Goal: Task Accomplishment & Management: Complete application form

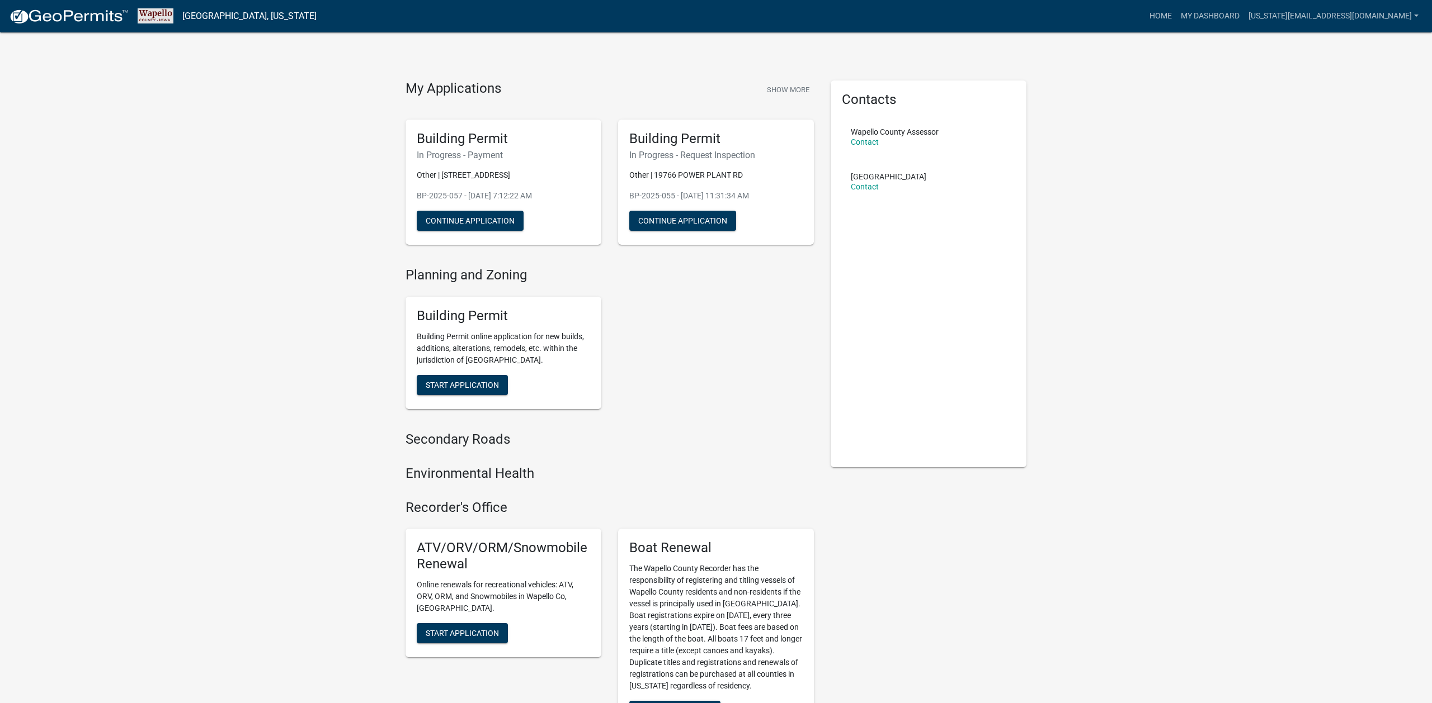
click at [453, 93] on h4 "My Applications" at bounding box center [453, 89] width 96 height 17
click at [445, 204] on div "Building Permit In Progress - Payment Other | [STREET_ADDRESS] BP-2025-057 - [D…" at bounding box center [503, 183] width 196 height 126
click at [450, 215] on button "Continue Application" at bounding box center [470, 221] width 107 height 20
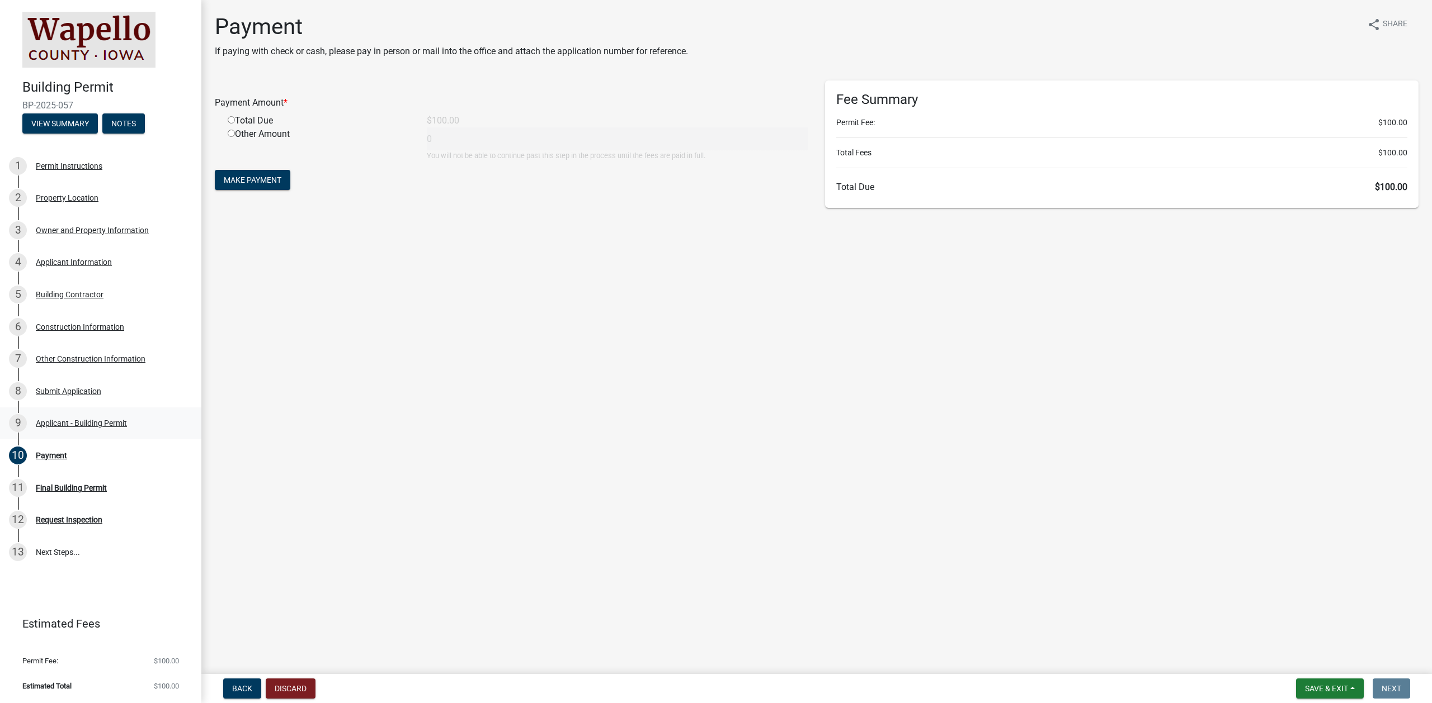
click at [91, 421] on div "Applicant - Building Permit" at bounding box center [81, 423] width 91 height 8
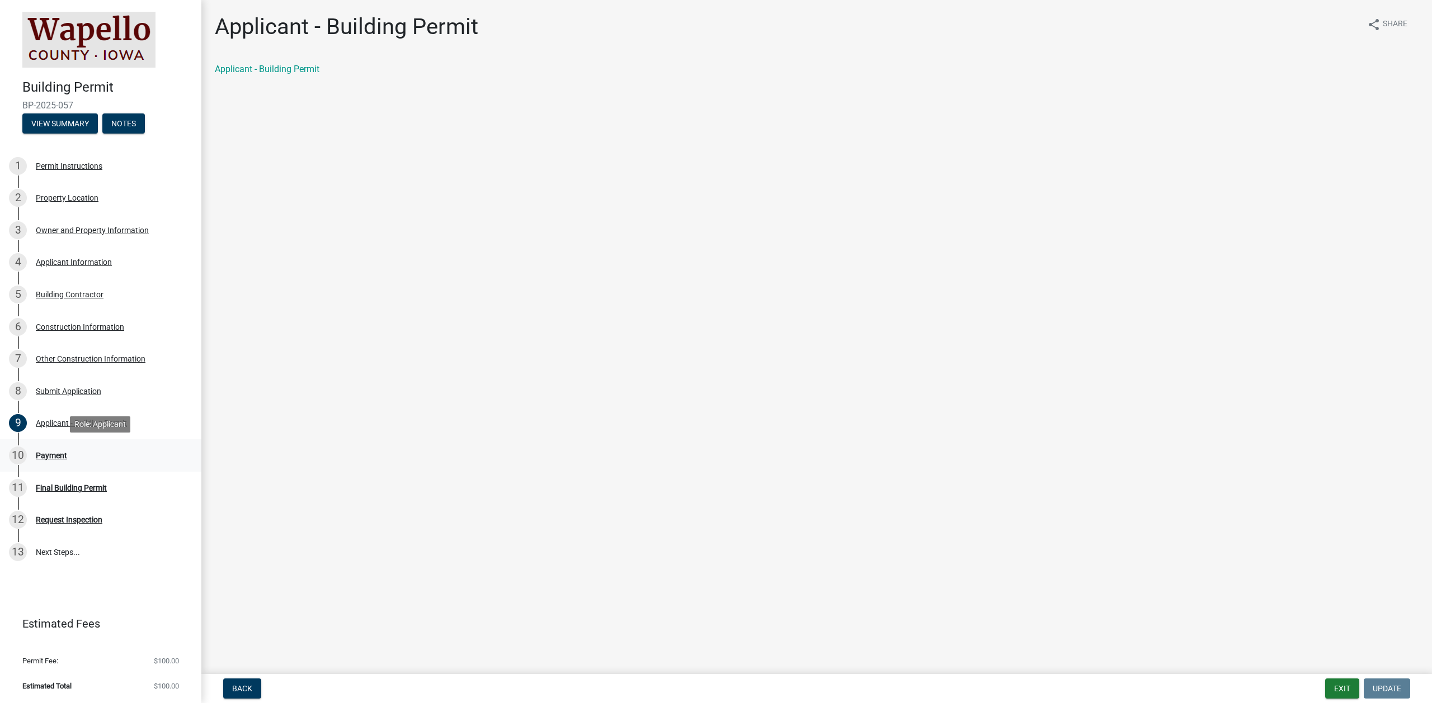
click at [76, 452] on div "10 Payment" at bounding box center [96, 456] width 174 height 18
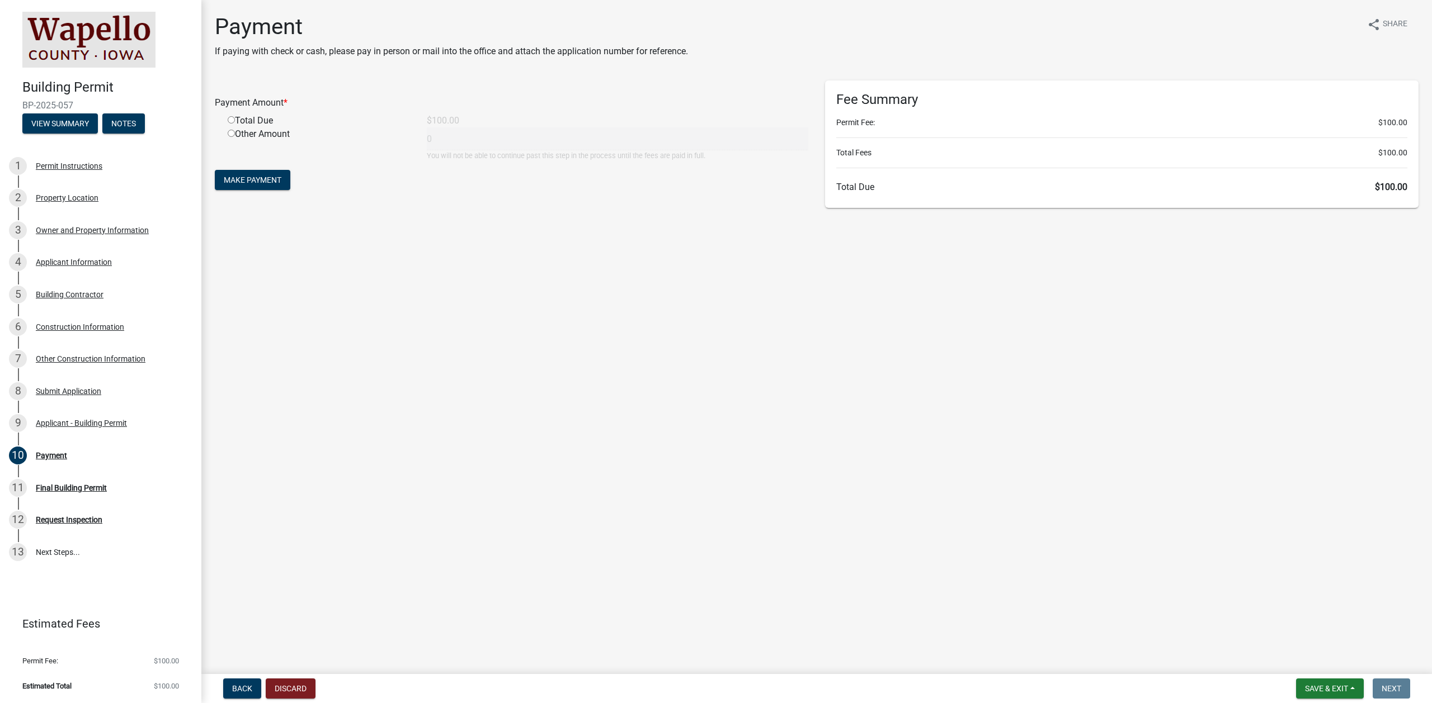
click at [274, 118] on div "Total Due" at bounding box center [318, 120] width 199 height 13
click at [271, 120] on div "Total Due" at bounding box center [318, 120] width 199 height 13
click at [232, 120] on input "radio" at bounding box center [231, 119] width 7 height 7
radio input "true"
type input "100"
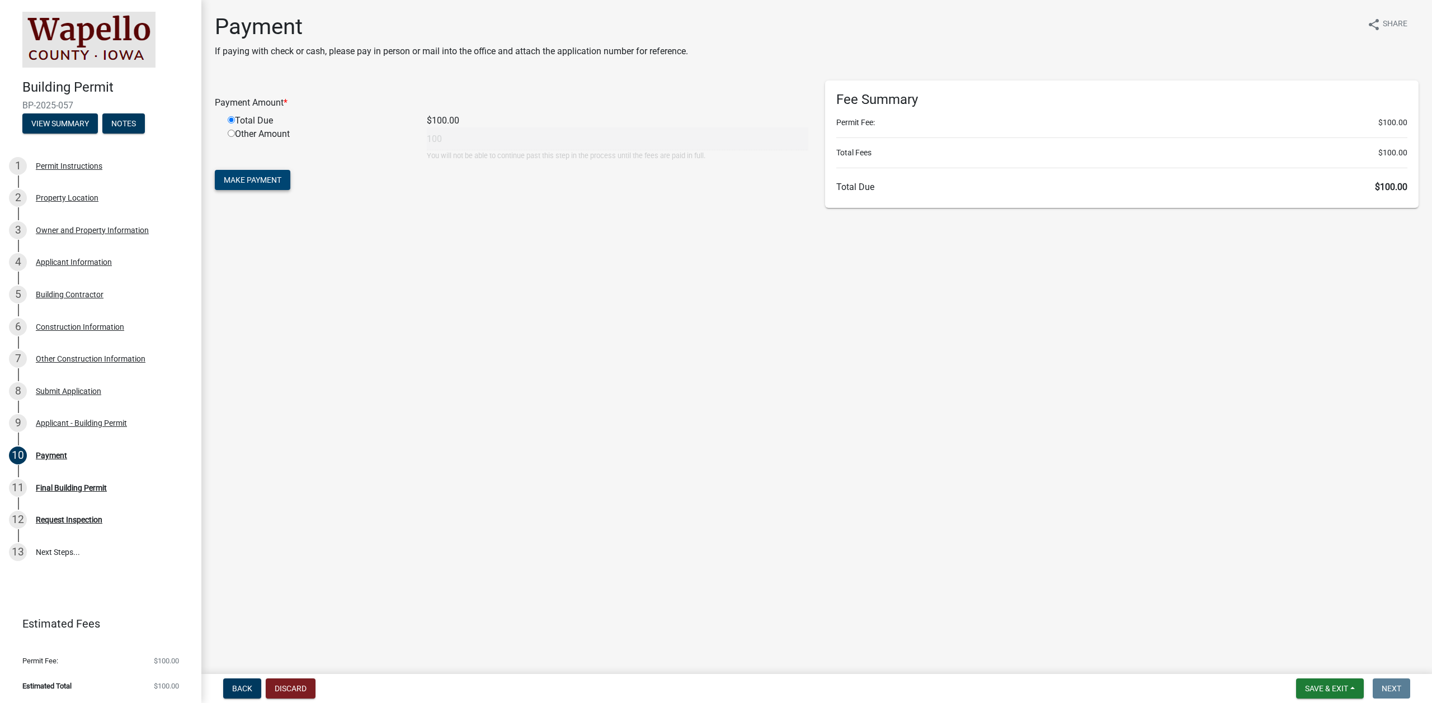
click at [248, 182] on span "Make Payment" at bounding box center [253, 180] width 58 height 9
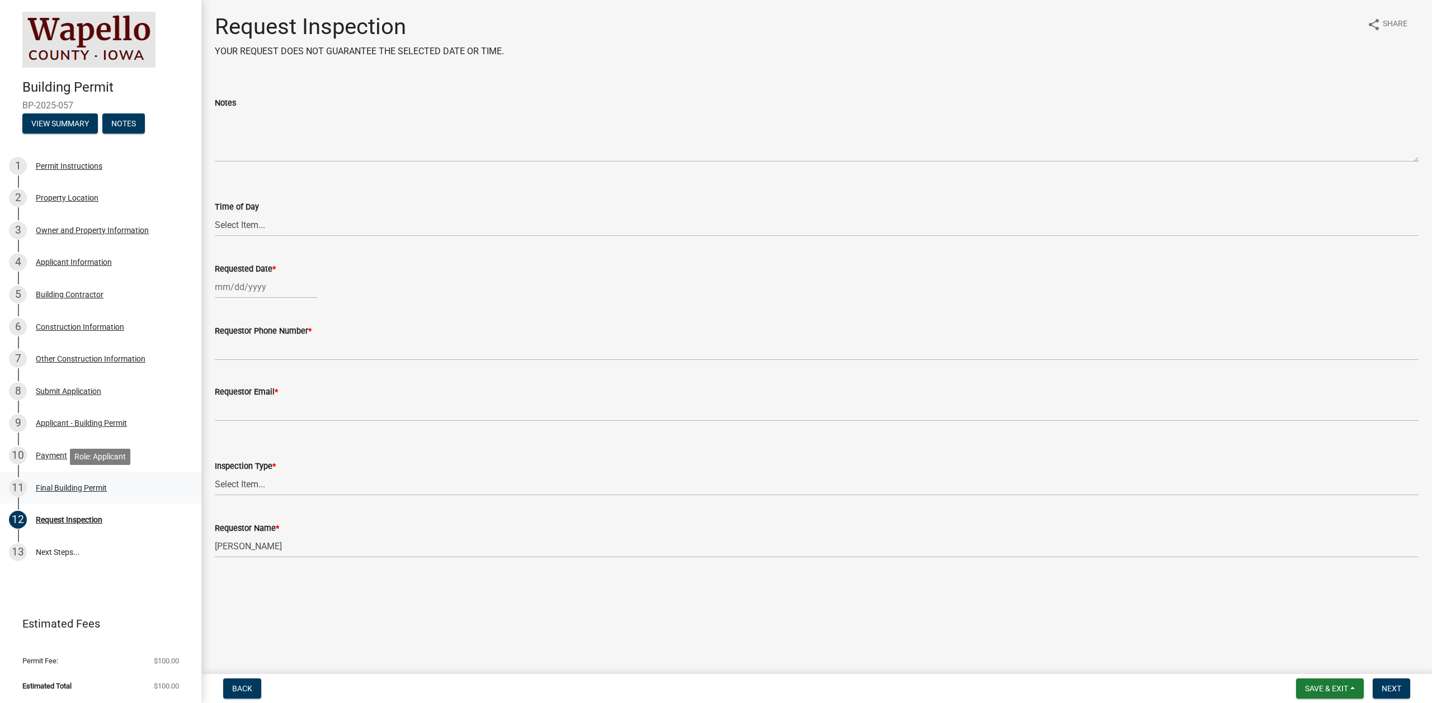
click at [100, 490] on div "Final Building Permit" at bounding box center [71, 488] width 71 height 8
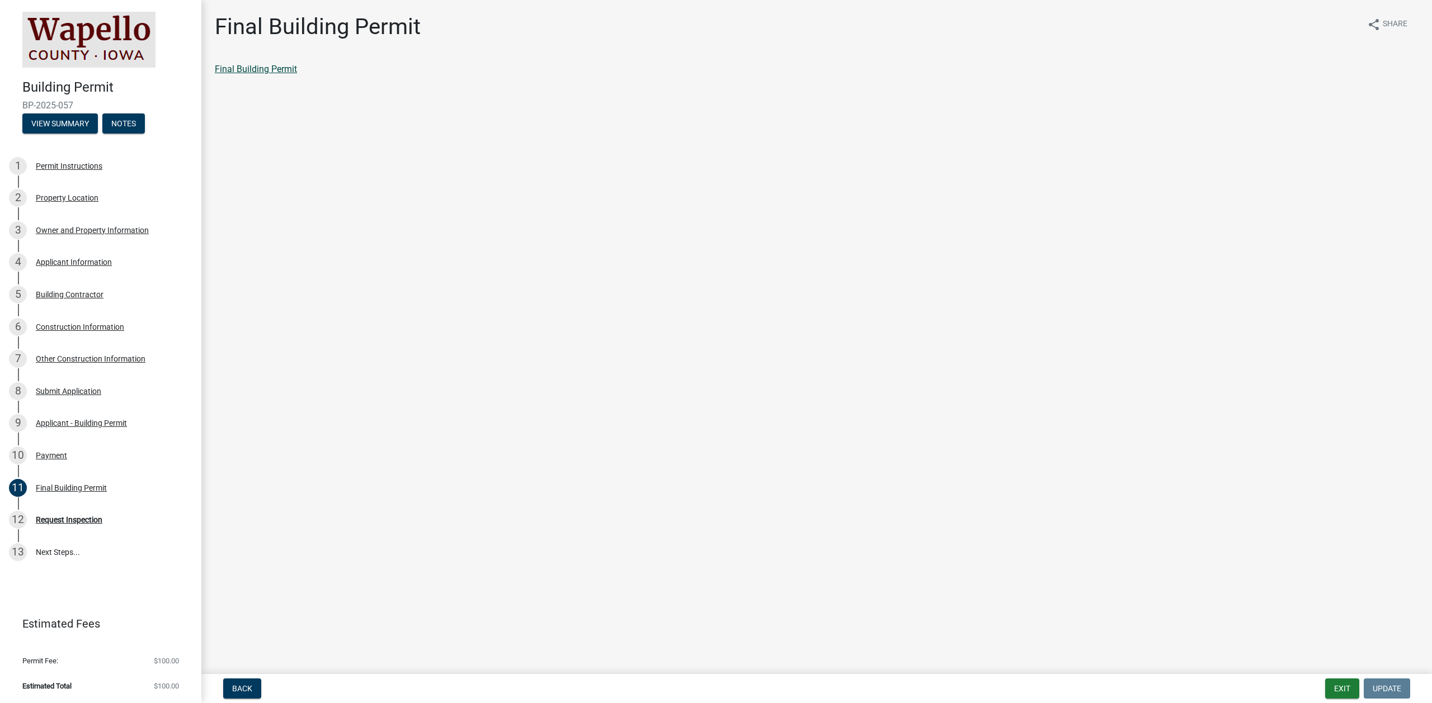
click at [268, 68] on link "Final Building Permit" at bounding box center [256, 69] width 82 height 11
